Goal: Transaction & Acquisition: Subscribe to service/newsletter

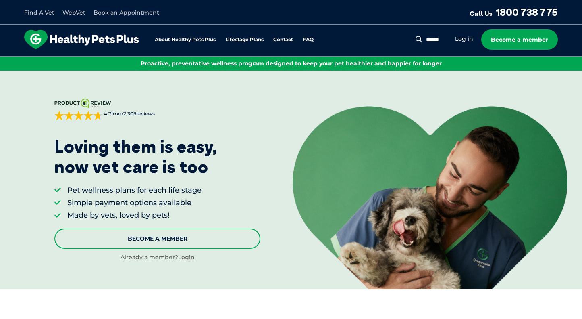
click at [188, 238] on link "Become A Member" at bounding box center [157, 238] width 206 height 20
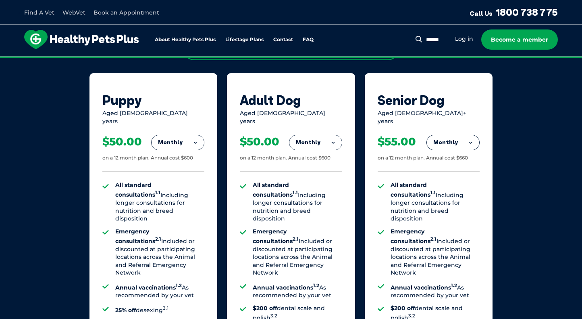
scroll to position [517, 0]
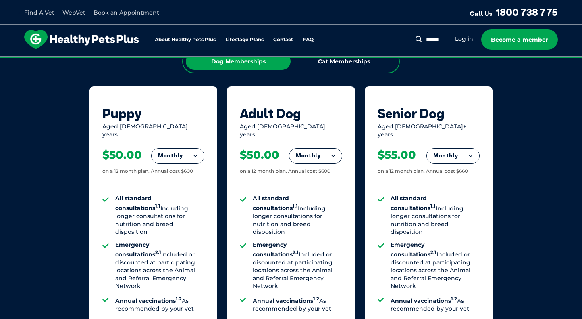
click at [190, 151] on button "Monthly" at bounding box center [178, 155] width 52 height 15
click at [179, 165] on li "Fortnightly" at bounding box center [178, 172] width 52 height 19
click at [182, 152] on button "Fortnightly" at bounding box center [175, 155] width 57 height 15
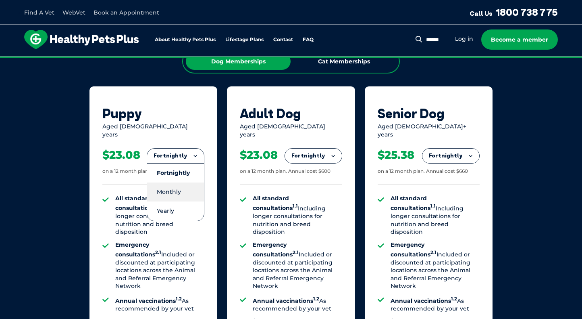
click at [175, 183] on li "Monthly" at bounding box center [175, 191] width 57 height 19
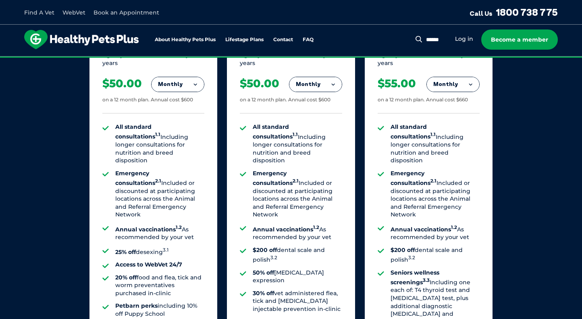
scroll to position [598, 0]
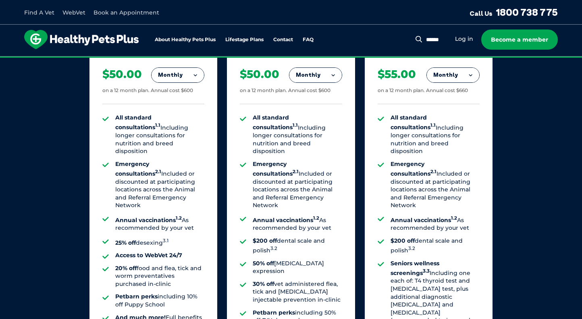
click at [175, 72] on button "Monthly" at bounding box center [178, 75] width 52 height 15
click at [173, 84] on li "Fortnightly" at bounding box center [178, 91] width 52 height 19
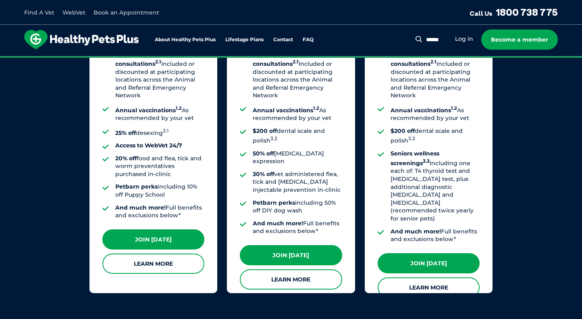
scroll to position [719, 0]
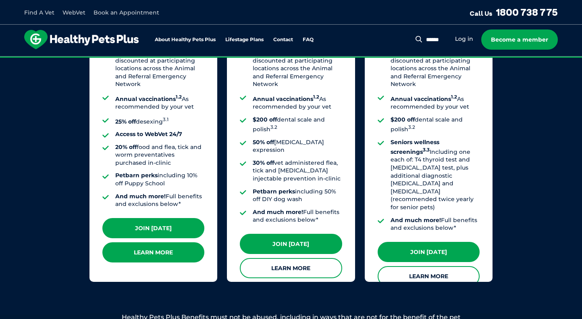
click at [163, 244] on link "Learn More" at bounding box center [153, 252] width 102 height 20
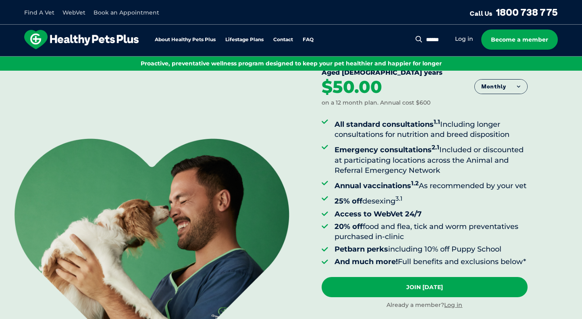
scroll to position [81, 0]
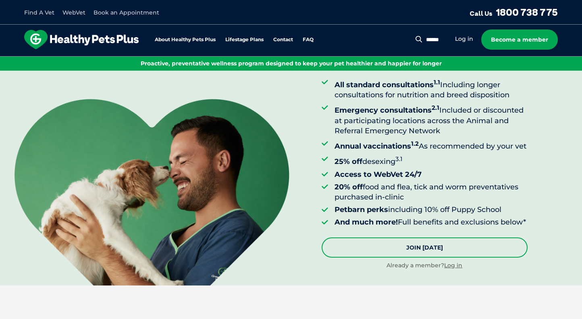
click at [389, 257] on link "Join [DATE]" at bounding box center [425, 247] width 206 height 20
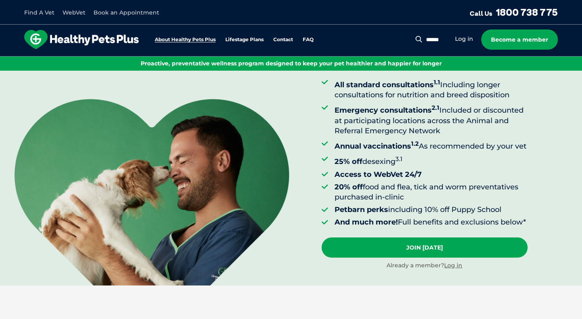
click at [190, 37] on link "About Healthy Pets Plus" at bounding box center [185, 39] width 61 height 5
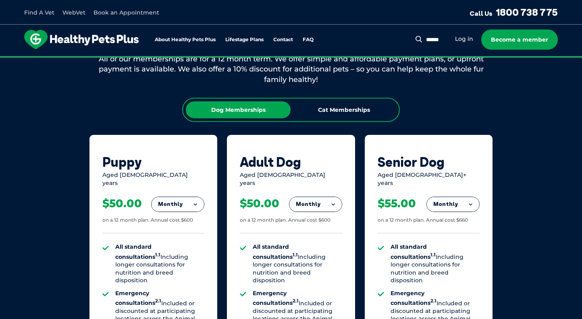
scroll to position [469, 0]
click at [328, 109] on div "Cat Memberships" at bounding box center [344, 109] width 105 height 17
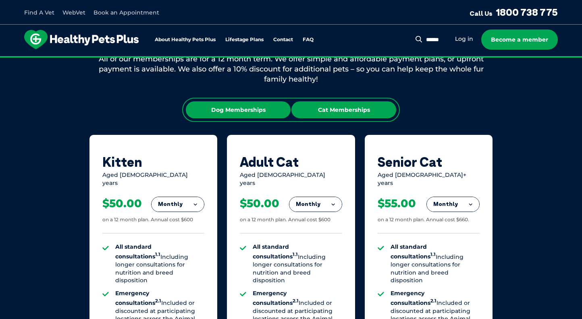
click at [283, 115] on div "Dog Memberships" at bounding box center [238, 109] width 105 height 17
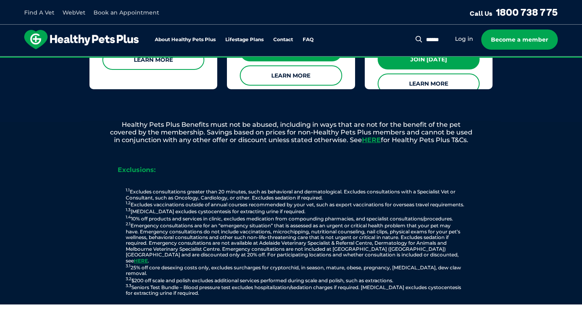
scroll to position [913, 0]
